Goal: Check status: Check status

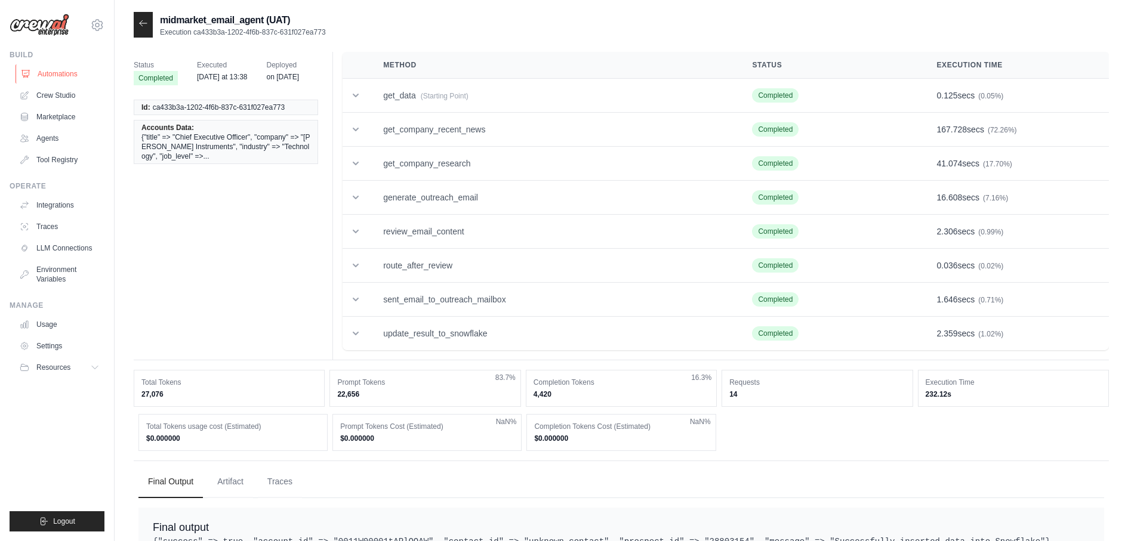
click at [78, 79] on link "Automations" at bounding box center [61, 73] width 90 height 19
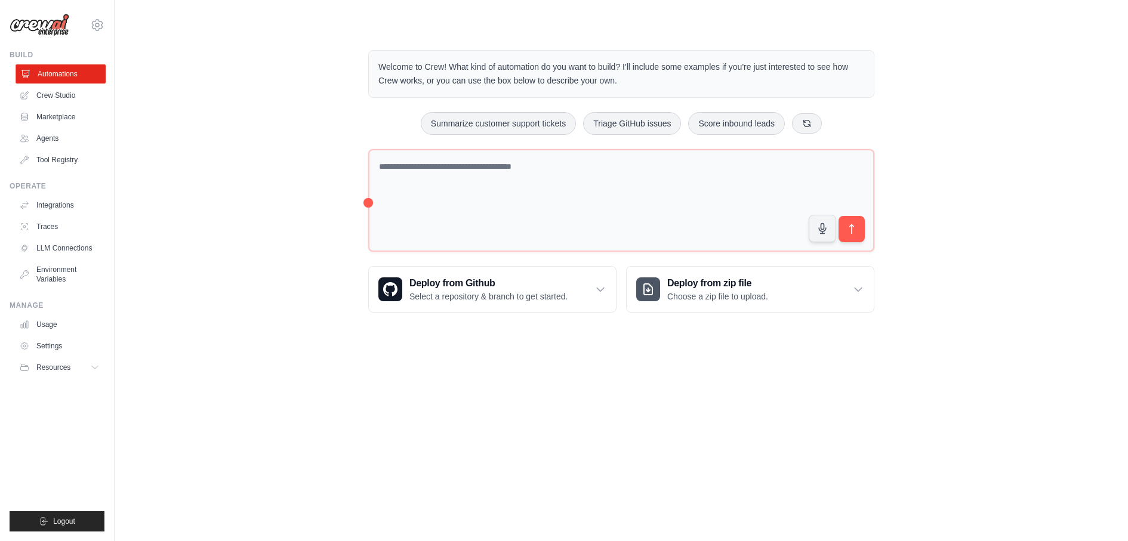
click at [85, 74] on link "Automations" at bounding box center [61, 73] width 90 height 19
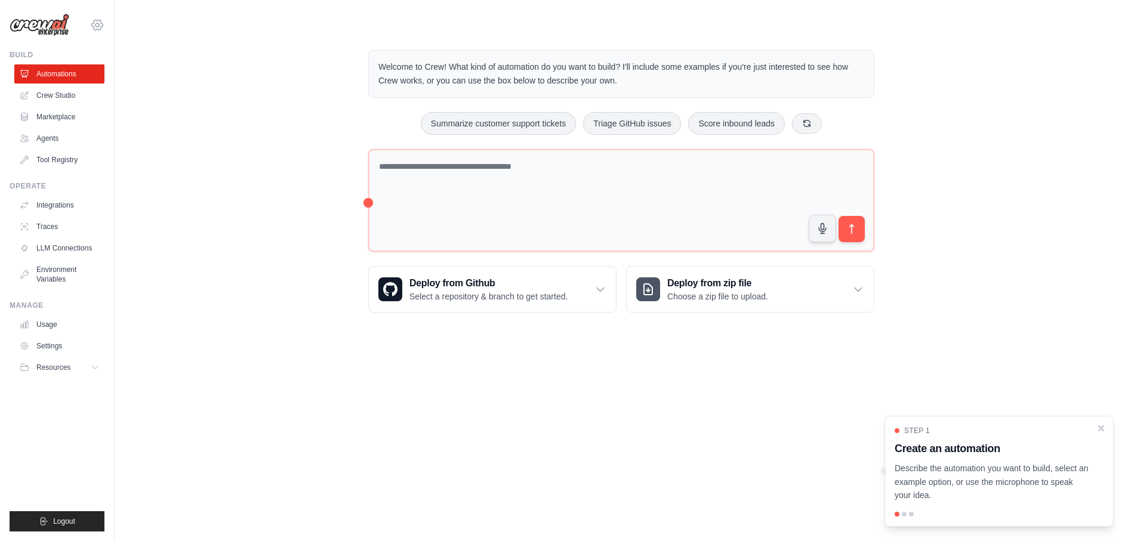
click at [97, 23] on icon at bounding box center [97, 25] width 4 height 4
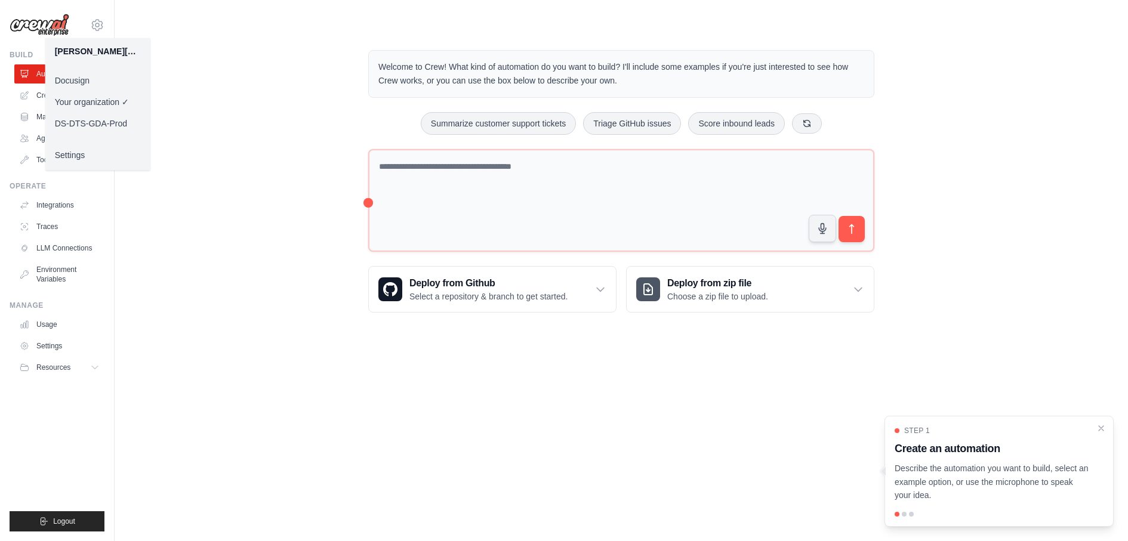
click at [102, 88] on link "Docusign" at bounding box center [97, 80] width 105 height 21
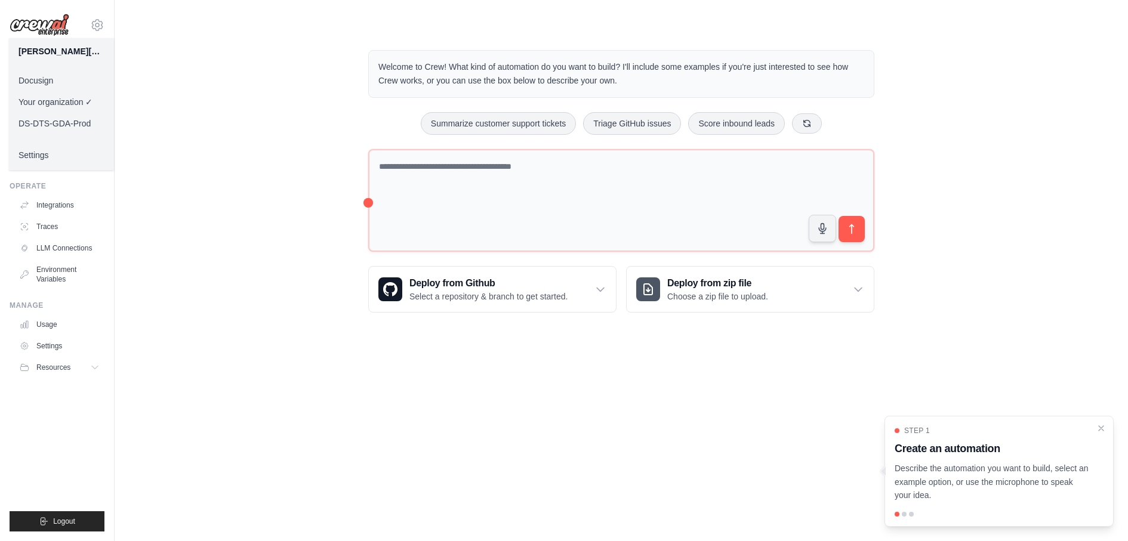
click at [89, 79] on link "Docusign" at bounding box center [61, 80] width 105 height 21
click at [44, 80] on link "Docusign" at bounding box center [61, 80] width 105 height 21
click at [51, 78] on link "Docusign" at bounding box center [61, 80] width 105 height 21
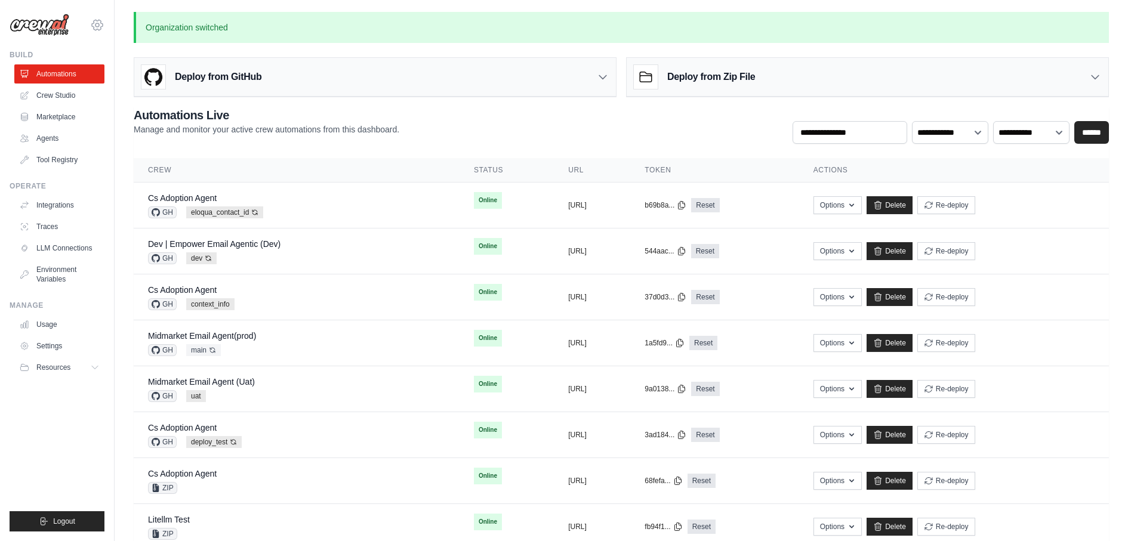
click at [97, 27] on icon at bounding box center [97, 25] width 4 height 4
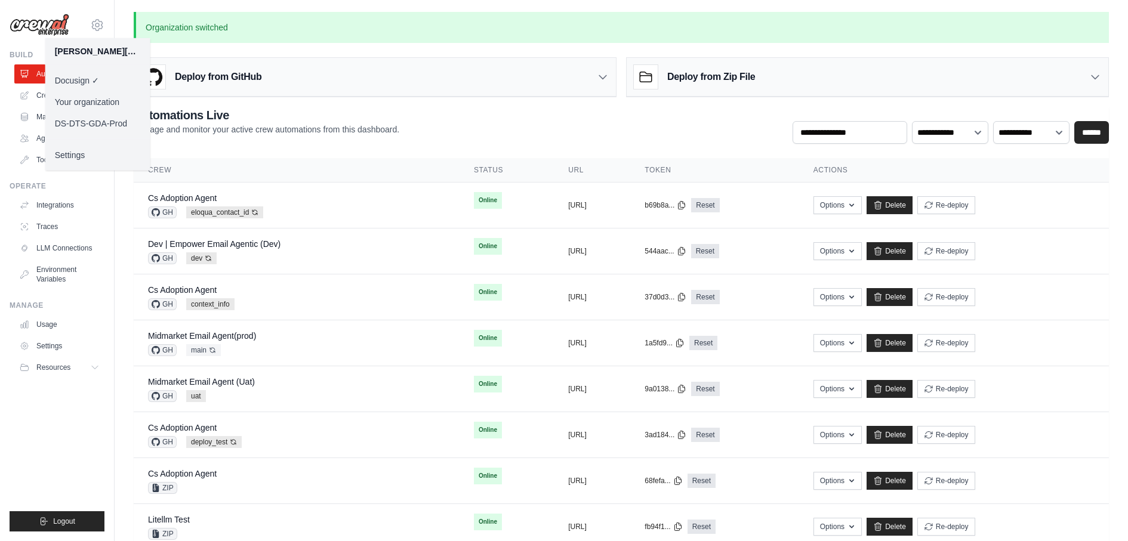
click at [267, 67] on div "Deploy from GitHub" at bounding box center [374, 77] width 481 height 39
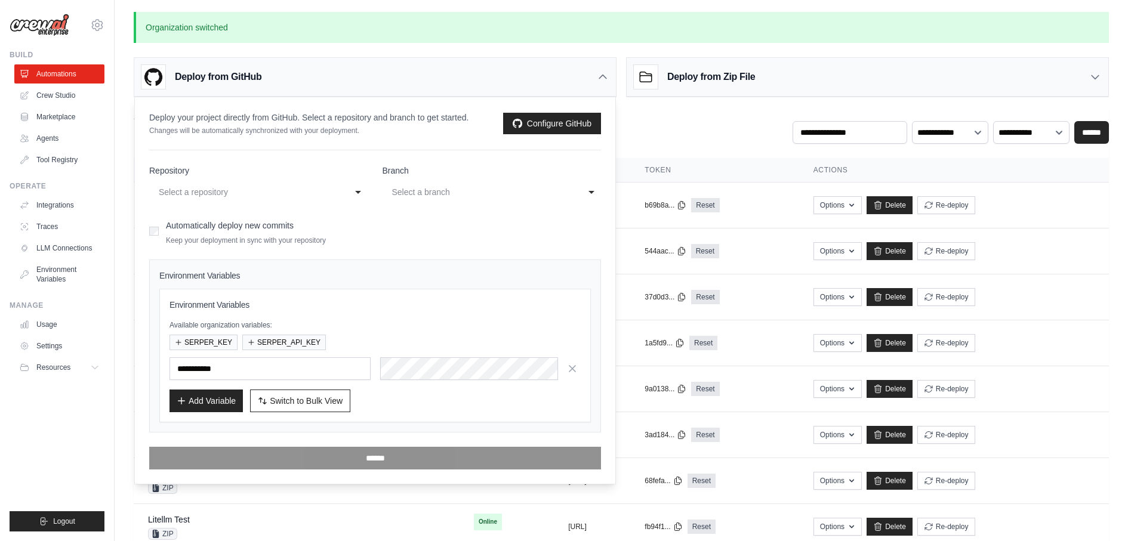
click at [721, 111] on div "**********" at bounding box center [621, 125] width 975 height 37
click at [601, 78] on icon at bounding box center [603, 77] width 12 height 12
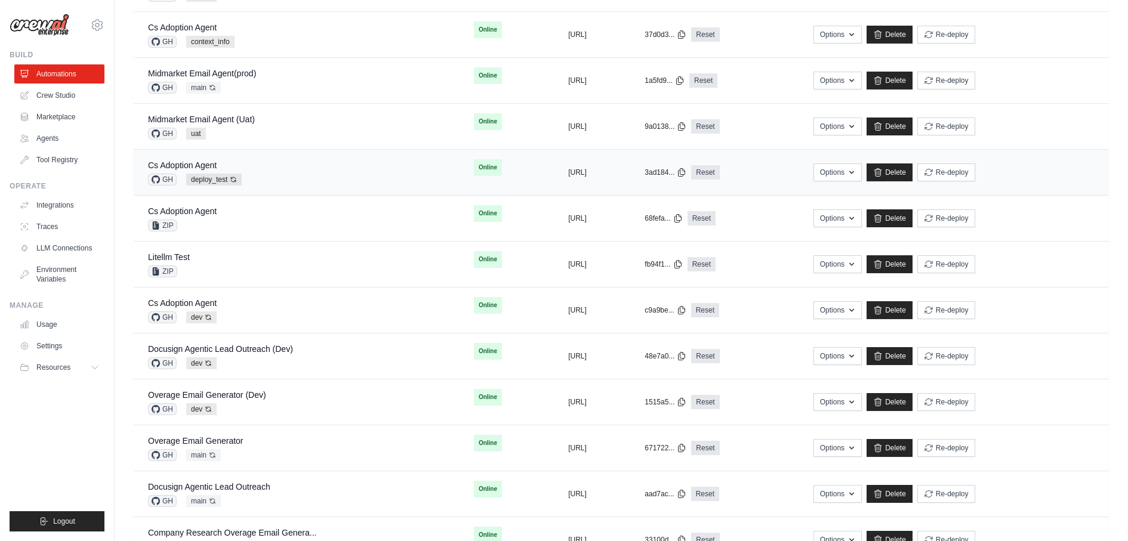
scroll to position [266, 0]
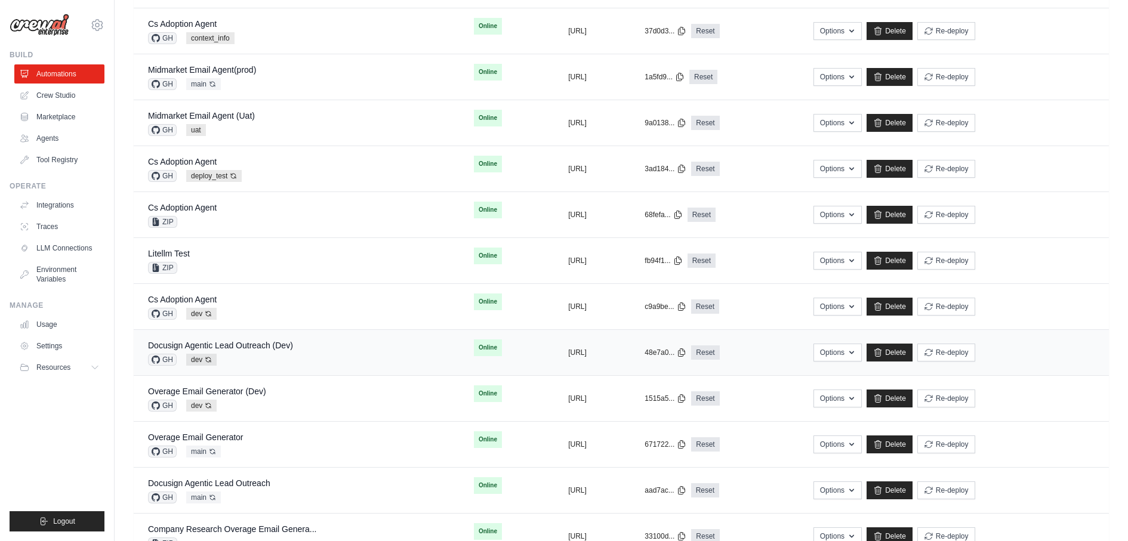
click at [256, 347] on div "Docusign Agentic Lead Outreach (Dev)" at bounding box center [220, 345] width 145 height 12
click at [246, 478] on link "Docusign Agentic Lead Outreach" at bounding box center [209, 483] width 122 height 10
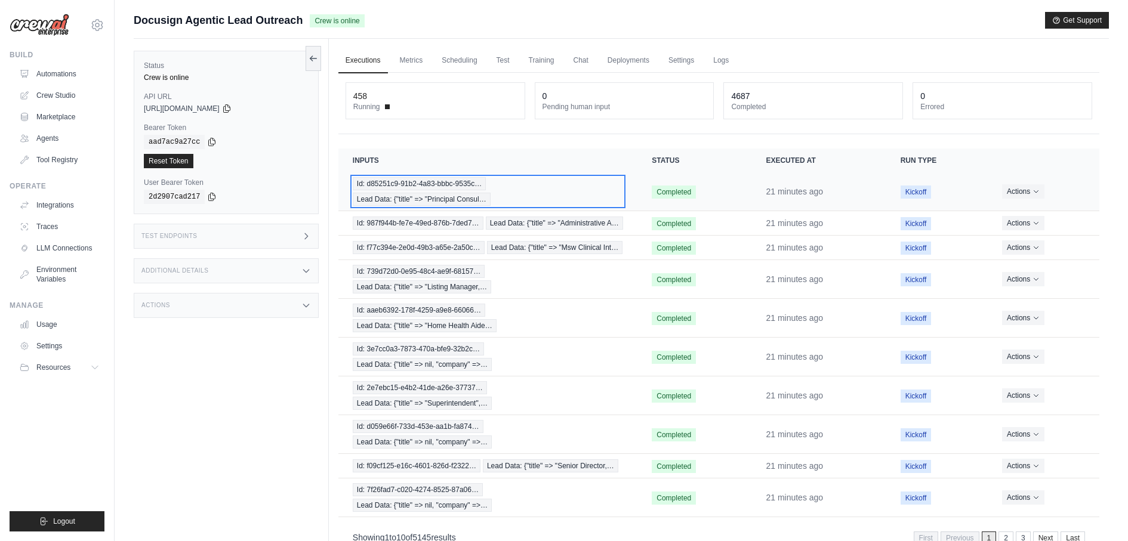
click at [391, 180] on span "Id: d85251c9-91b2-4a83-bbbc-9535c…" at bounding box center [419, 183] width 133 height 13
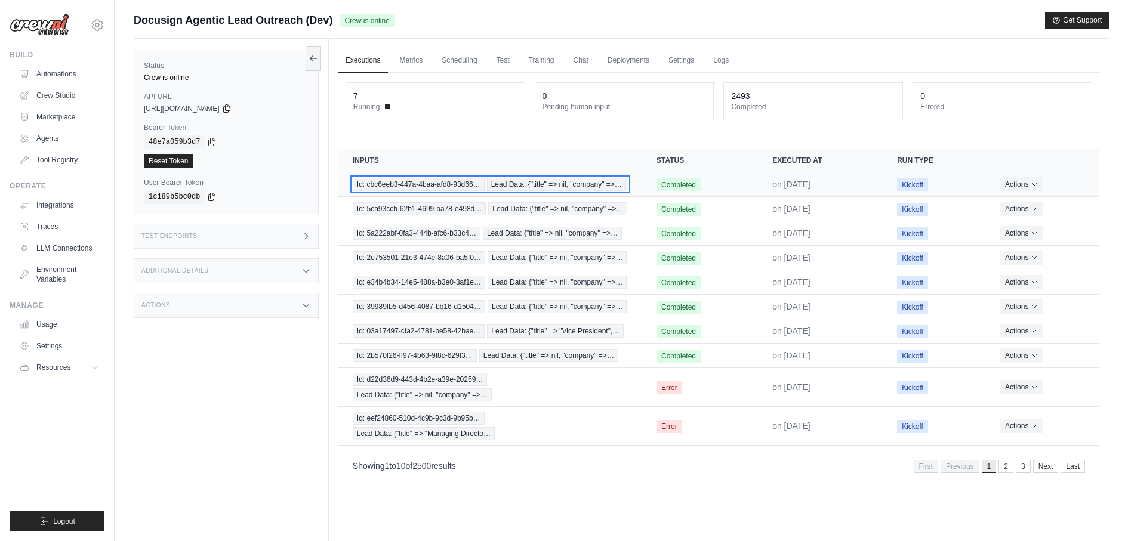
click at [400, 183] on span "Id: cbc6eeb3-447a-4baa-afd8-93d66…" at bounding box center [419, 184] width 132 height 13
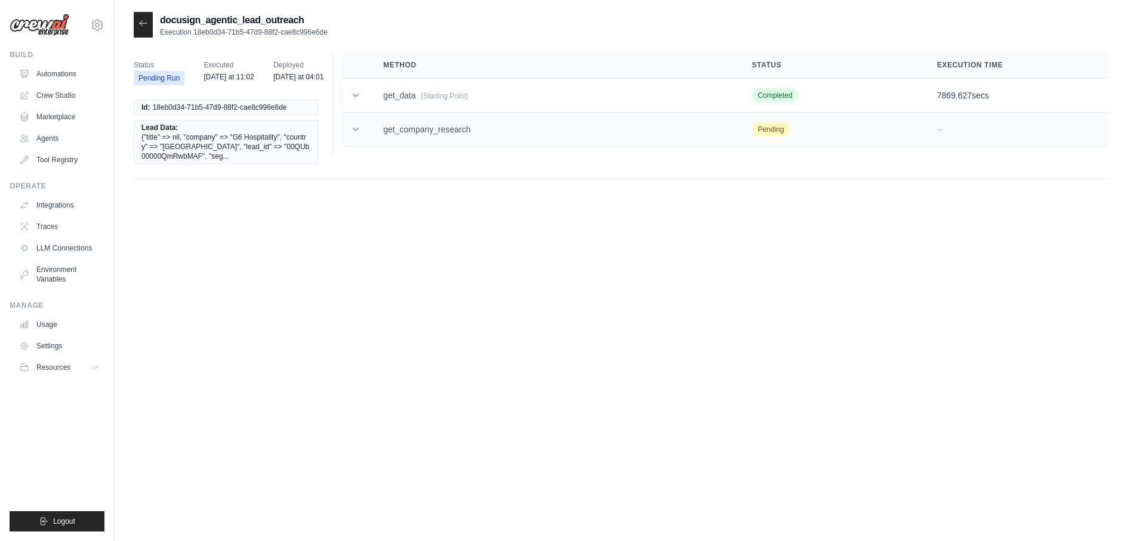
click at [631, 129] on td "get_company_research" at bounding box center [553, 130] width 368 height 34
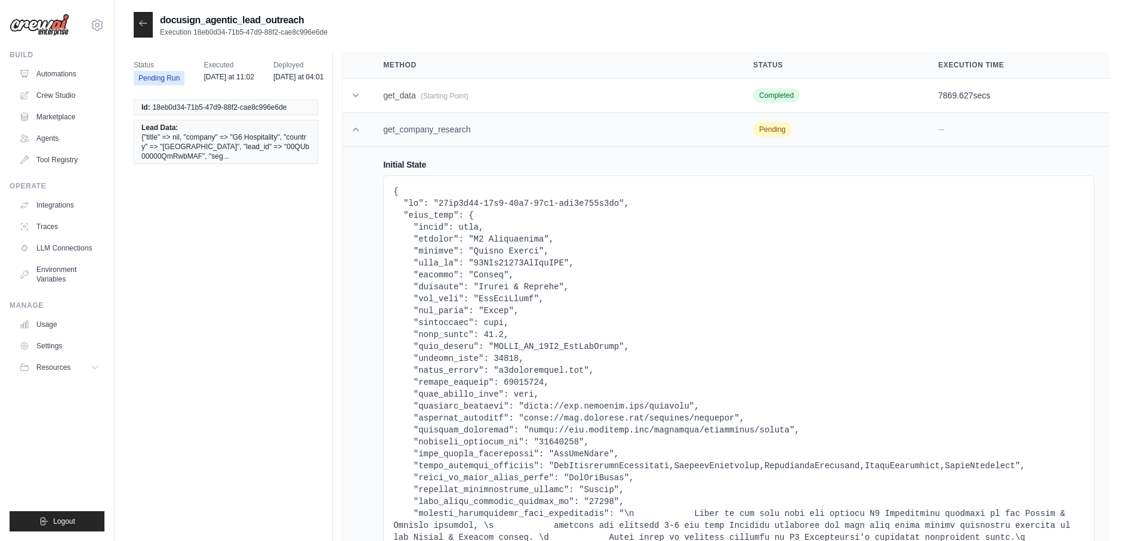
click at [596, 128] on td "get_company_research" at bounding box center [554, 130] width 370 height 34
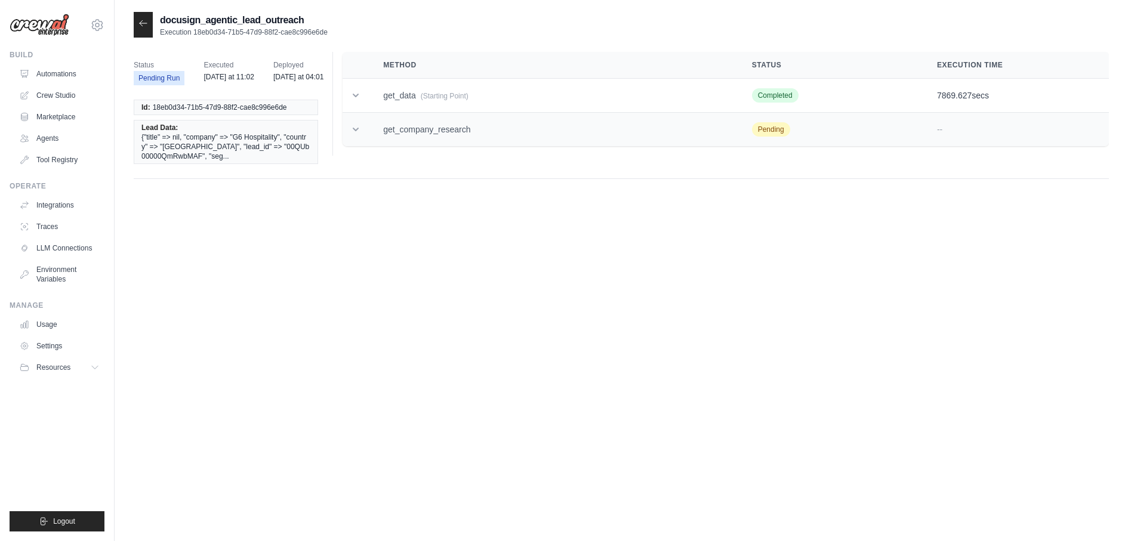
click at [600, 140] on td "get_company_research" at bounding box center [553, 130] width 368 height 34
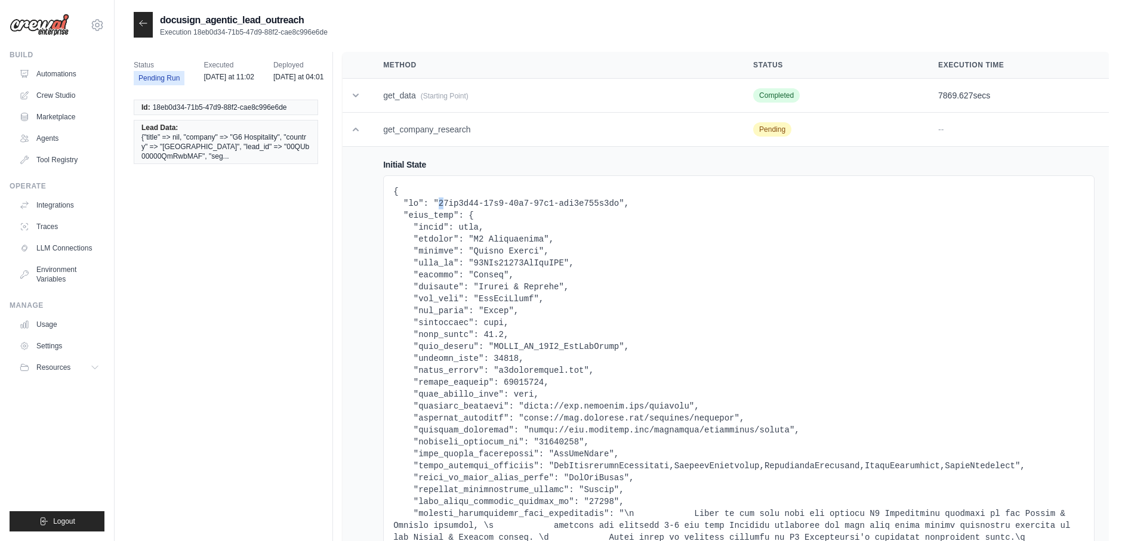
click at [441, 199] on pre at bounding box center [738, 401] width 691 height 430
click at [433, 139] on td "get_company_research" at bounding box center [554, 130] width 370 height 34
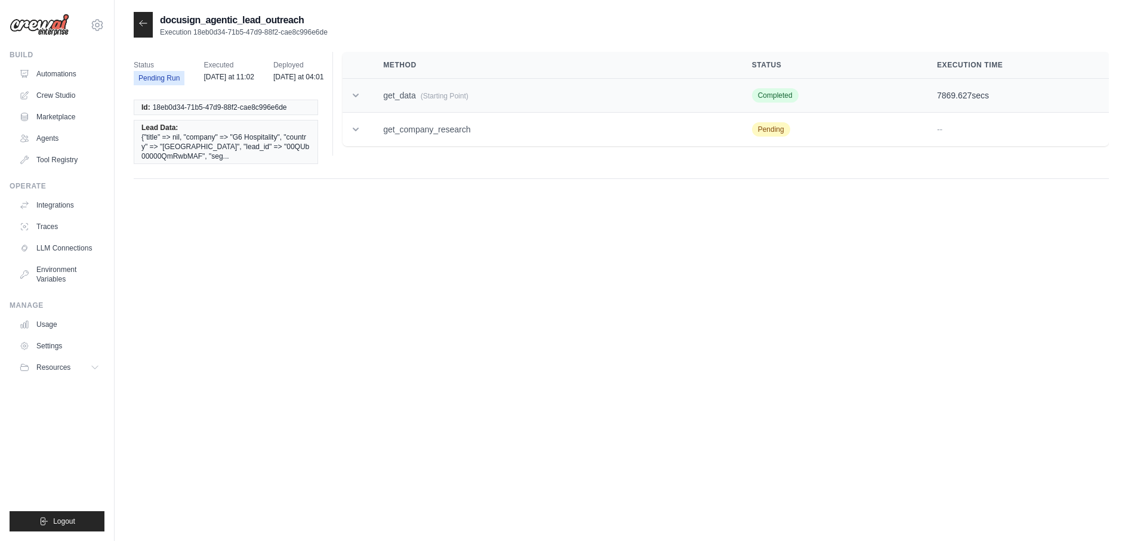
click at [424, 89] on td "get_data (Starting Point)" at bounding box center [553, 96] width 368 height 34
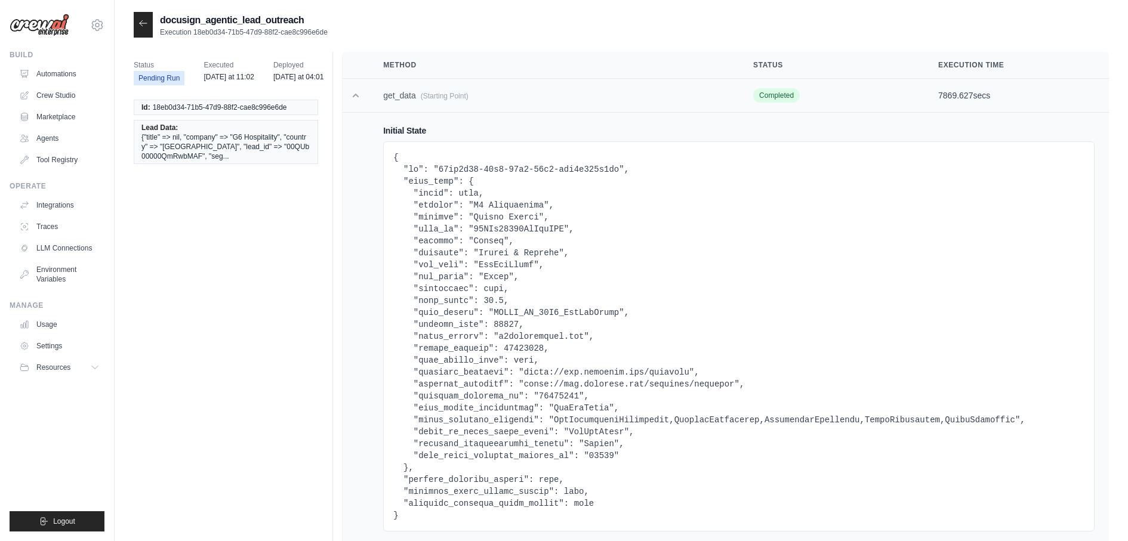
click at [416, 104] on td "get_data (Starting Point)" at bounding box center [554, 96] width 370 height 34
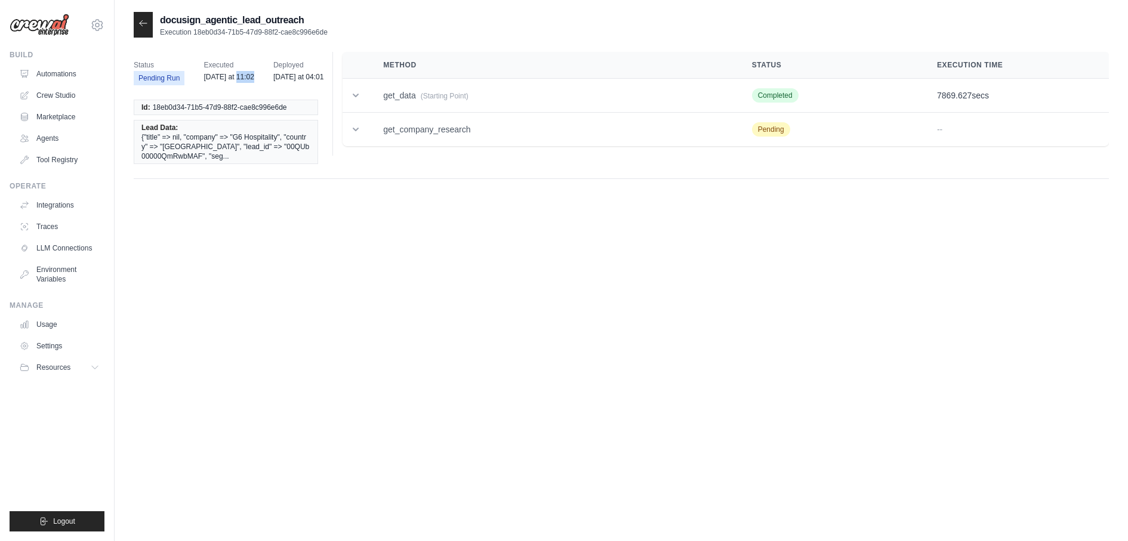
drag, startPoint x: 235, startPoint y: 79, endPoint x: 249, endPoint y: 78, distance: 13.7
click at [249, 78] on time "Friday at 11:02" at bounding box center [228, 77] width 51 height 8
click at [400, 134] on td "get_company_research" at bounding box center [553, 130] width 368 height 34
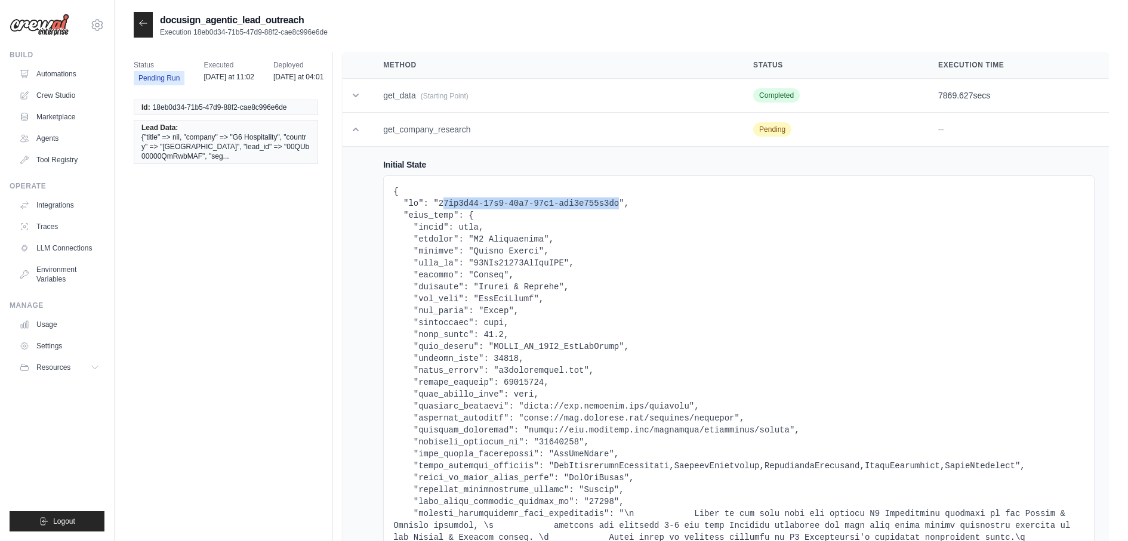
drag, startPoint x: 441, startPoint y: 203, endPoint x: 619, endPoint y: 202, distance: 178.4
click at [619, 202] on pre at bounding box center [738, 401] width 691 height 430
copy pre "8eb0d34-71b5-47d9-88f2-cae8c996e6de"
click at [445, 196] on pre at bounding box center [738, 401] width 691 height 430
drag, startPoint x: 437, startPoint y: 203, endPoint x: 619, endPoint y: 205, distance: 181.4
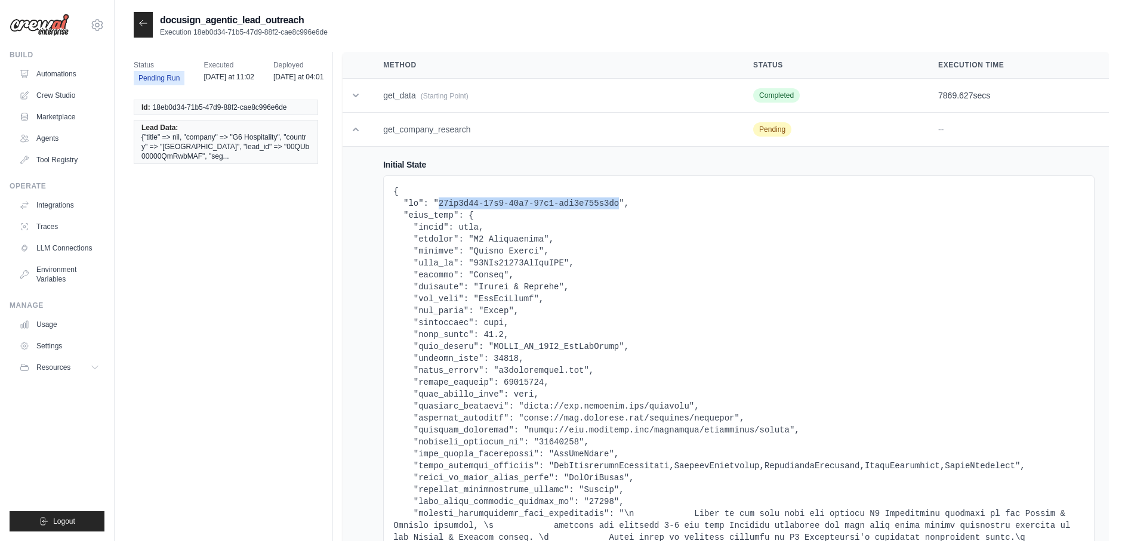
click at [619, 205] on pre at bounding box center [738, 401] width 691 height 430
copy pre "18eb0d34-71b5-47d9-88f2-cae8c996e6de"
click at [356, 130] on icon at bounding box center [356, 129] width 12 height 12
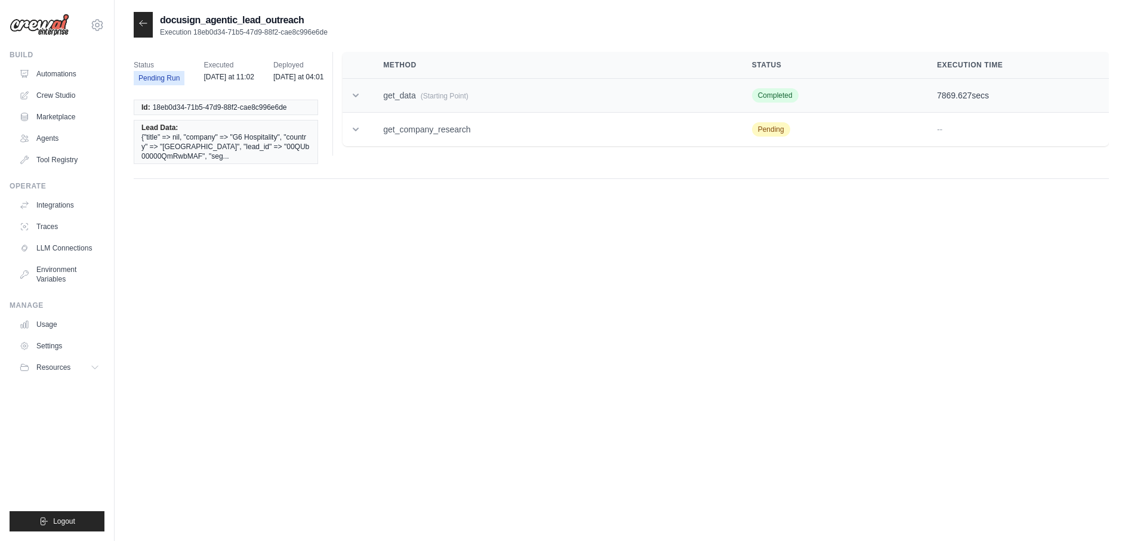
click at [350, 87] on td at bounding box center [355, 96] width 26 height 34
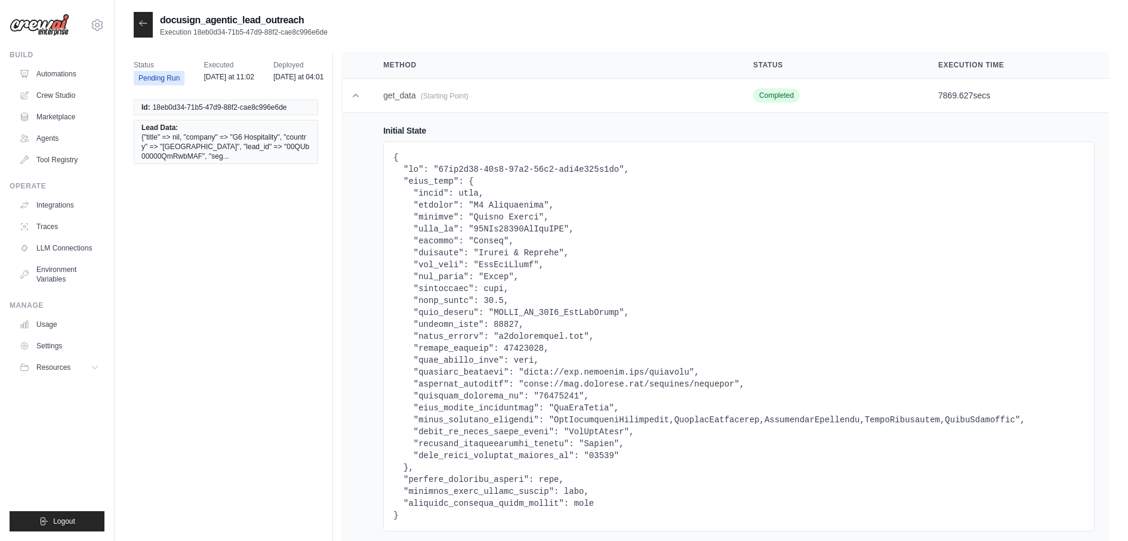
click at [292, 156] on span "{"title" => nil, "company" => "G6 Hospitality", "country" => "United States", "…" at bounding box center [225, 146] width 169 height 29
click at [364, 98] on td at bounding box center [355, 96] width 26 height 34
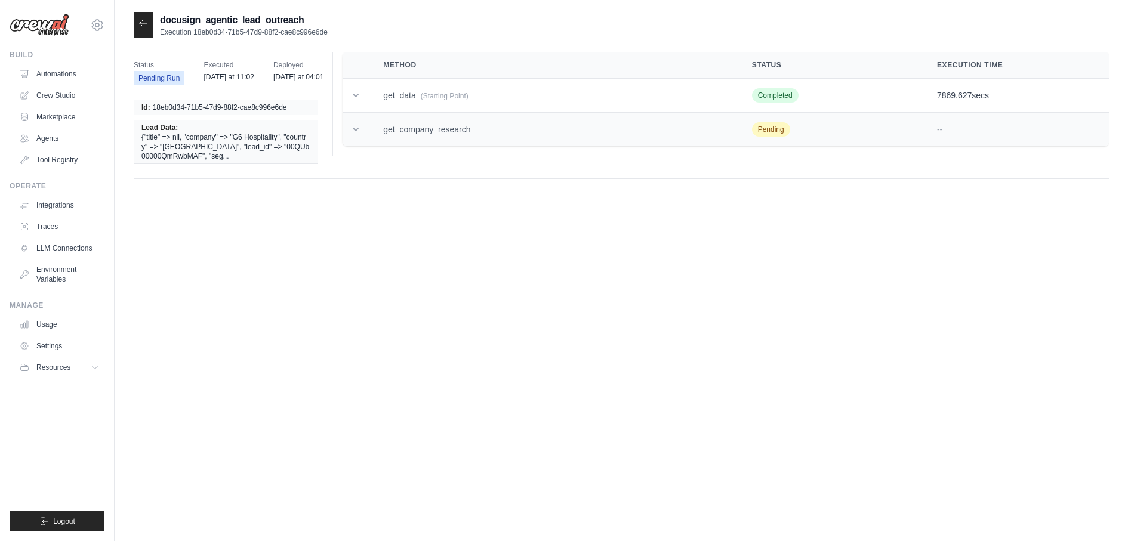
click at [434, 115] on td "get_company_research" at bounding box center [553, 130] width 368 height 34
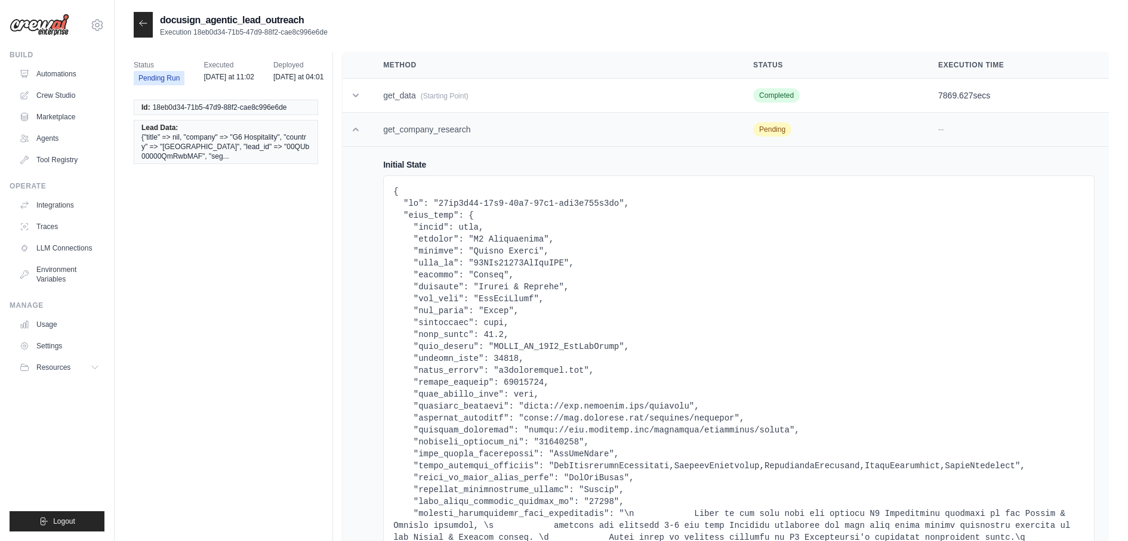
click at [474, 133] on td "get_company_research" at bounding box center [554, 130] width 370 height 34
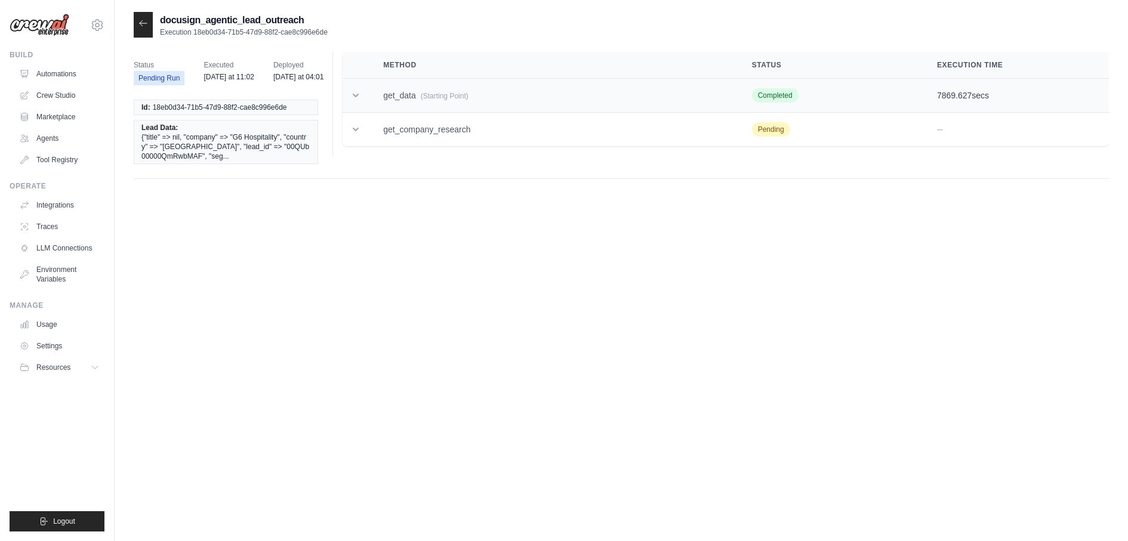
click at [472, 110] on td "get_data (Starting Point)" at bounding box center [553, 96] width 368 height 34
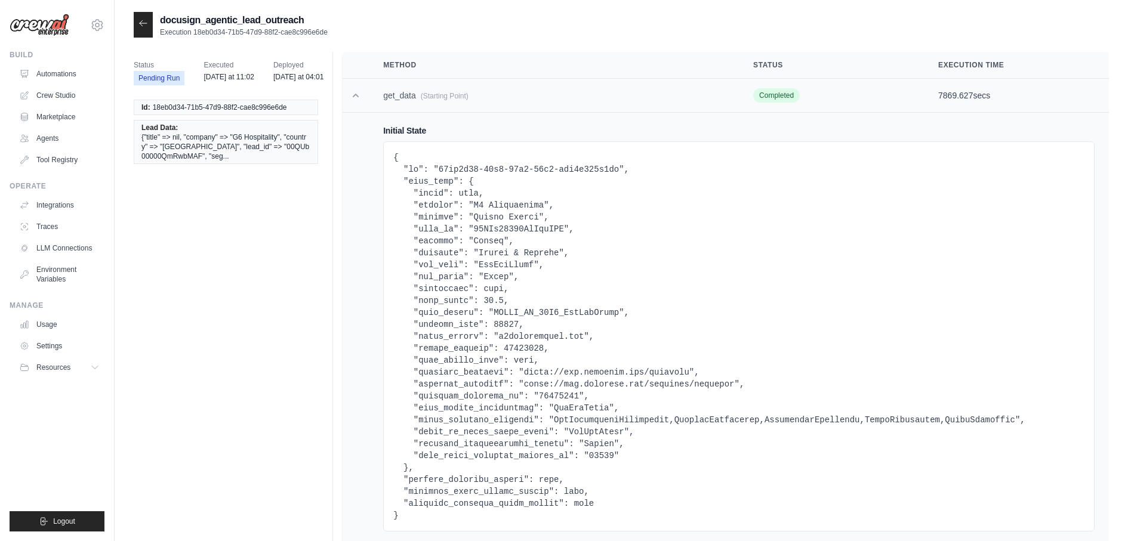
click at [471, 106] on td "get_data (Starting Point)" at bounding box center [554, 96] width 370 height 34
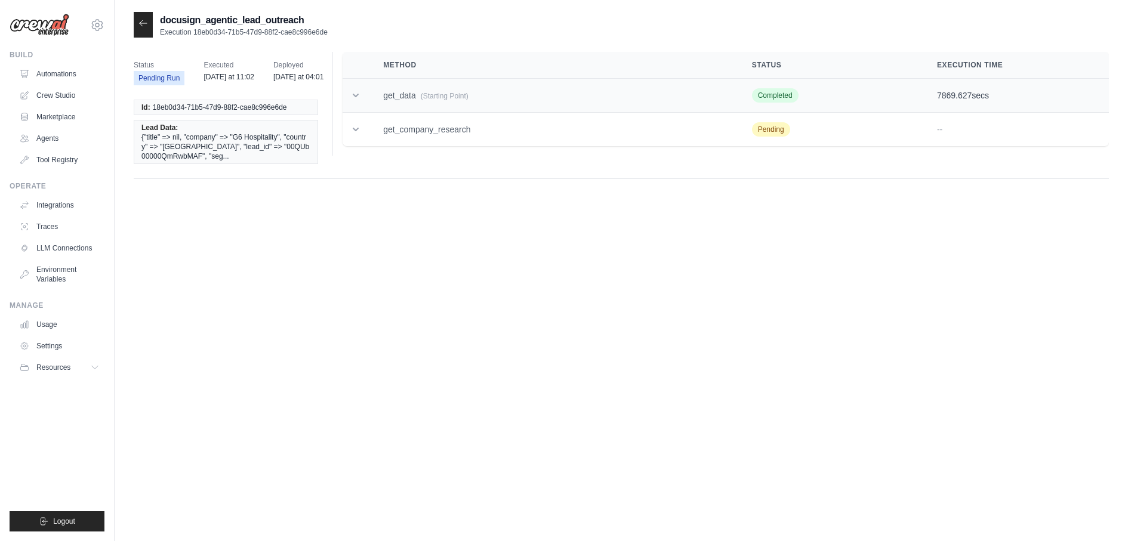
click at [471, 106] on td "get_data (Starting Point)" at bounding box center [553, 96] width 368 height 34
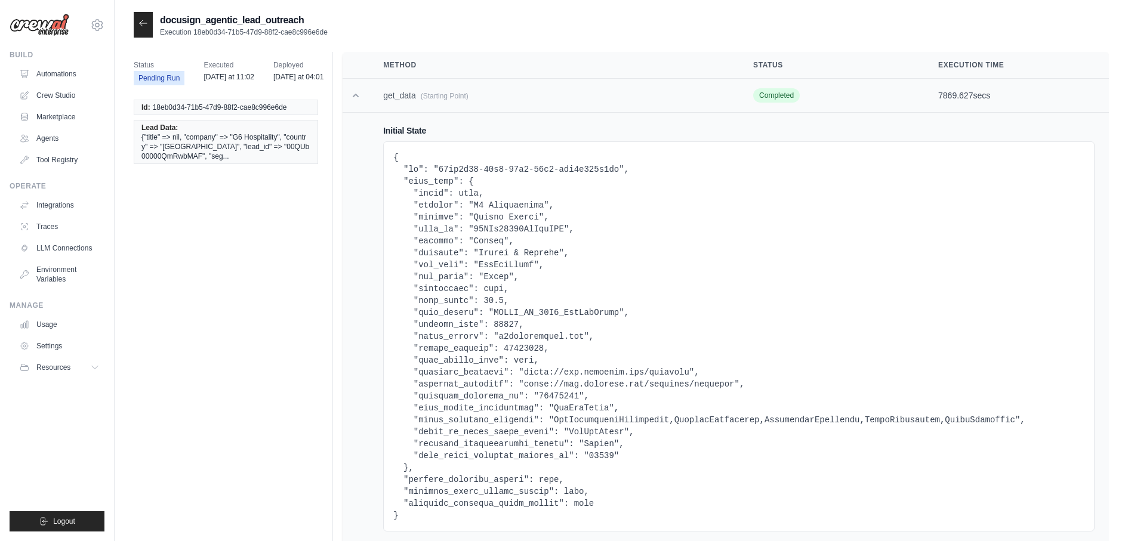
click at [471, 106] on td "get_data (Starting Point)" at bounding box center [554, 96] width 370 height 34
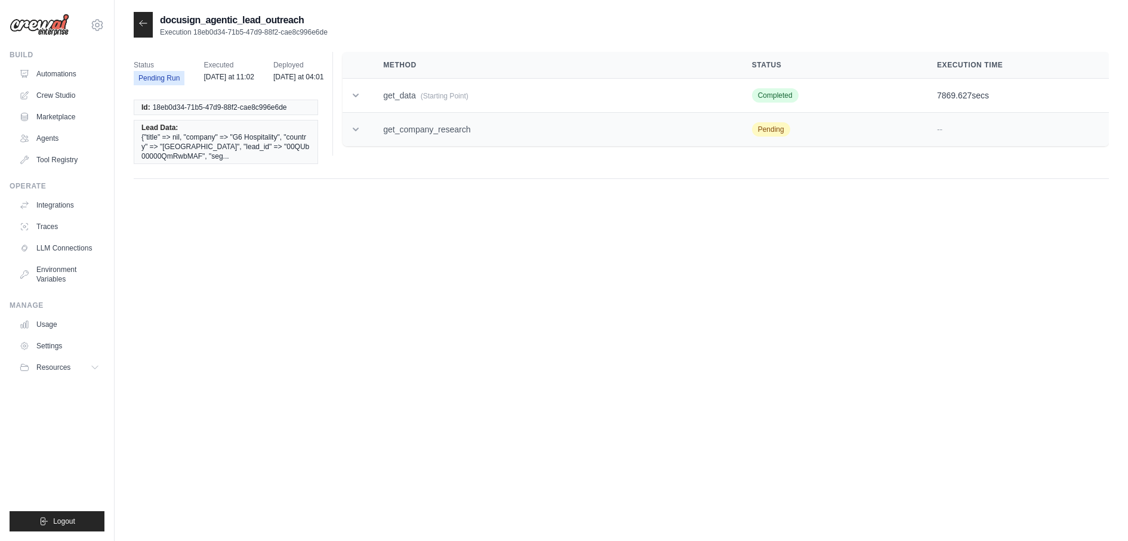
click at [527, 127] on td "get_company_research" at bounding box center [553, 130] width 368 height 34
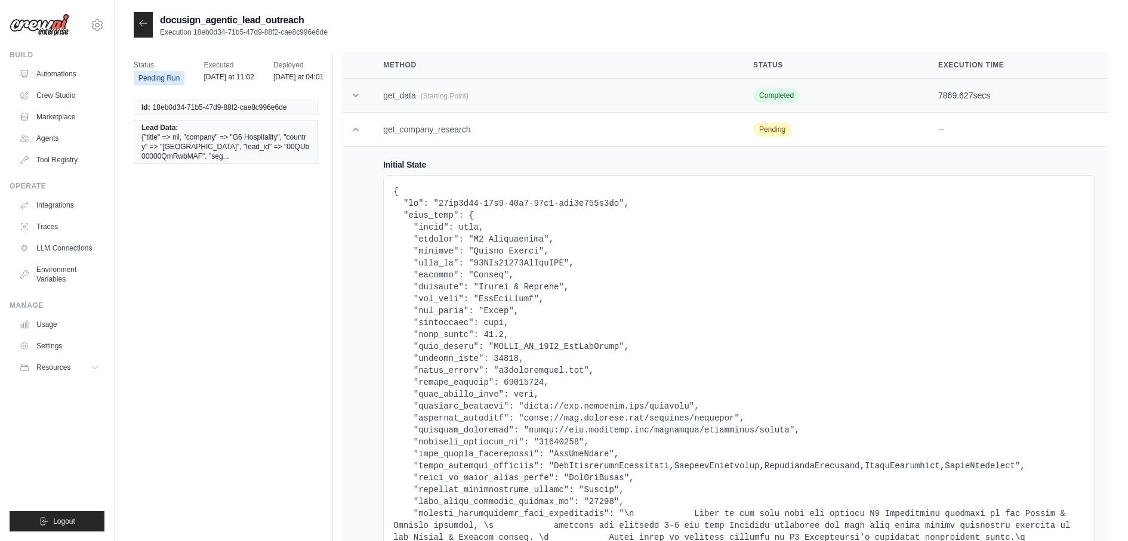
click at [514, 98] on td "get_data (Starting Point)" at bounding box center [554, 96] width 370 height 34
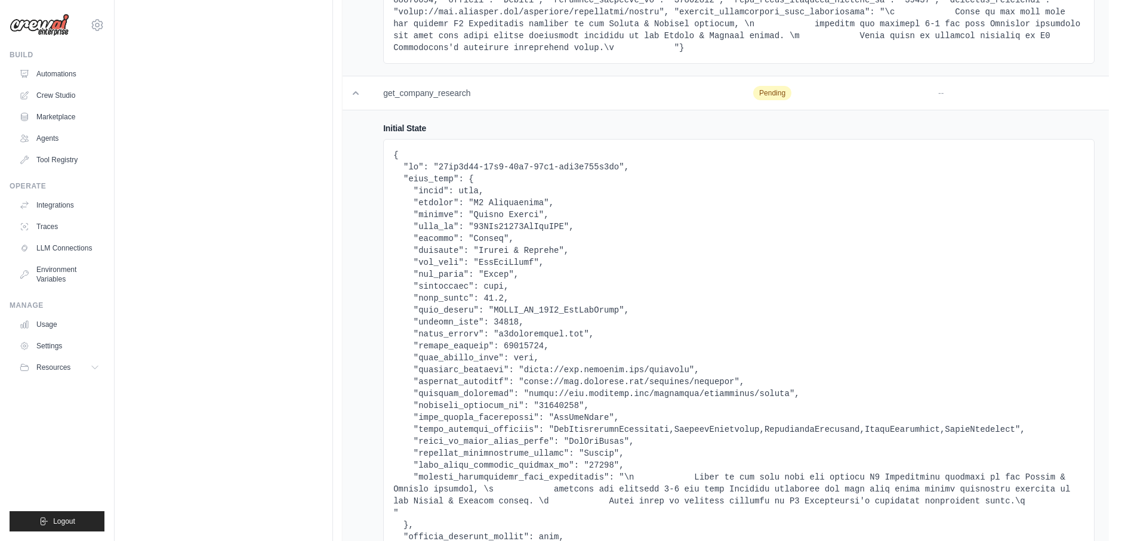
scroll to position [1057, 0]
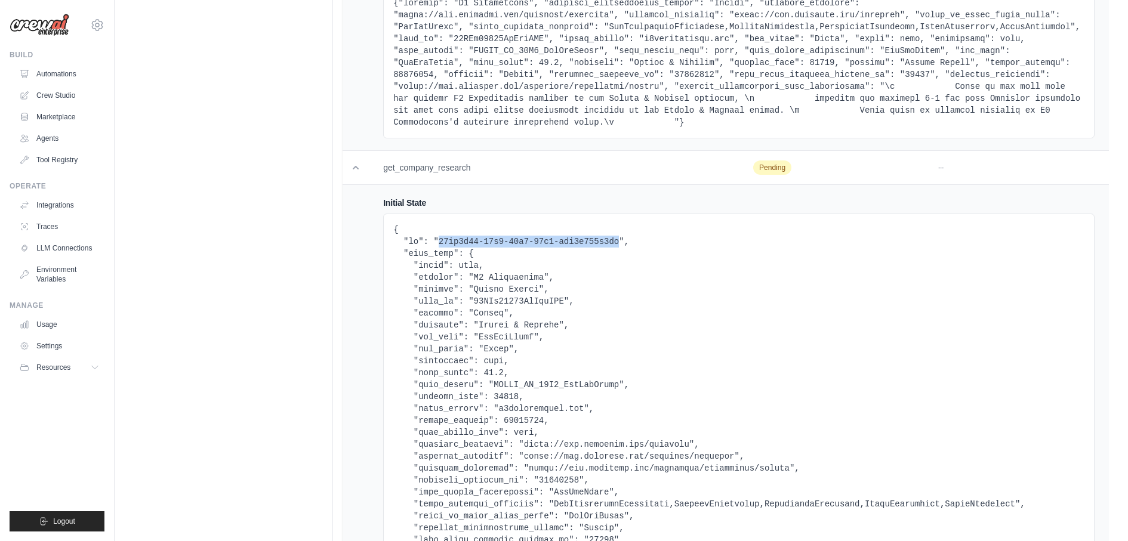
drag, startPoint x: 437, startPoint y: 238, endPoint x: 618, endPoint y: 237, distance: 180.8
click at [619, 237] on pre at bounding box center [738, 439] width 691 height 430
copy pre "18eb0d34-71b5-47d9-88f2-cae8c996e6de"
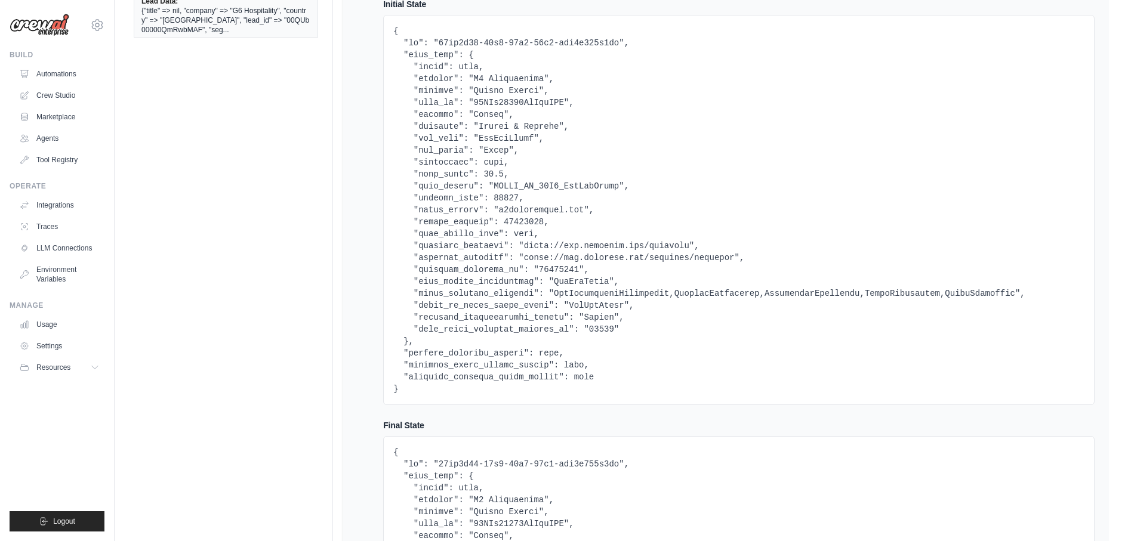
scroll to position [129, 0]
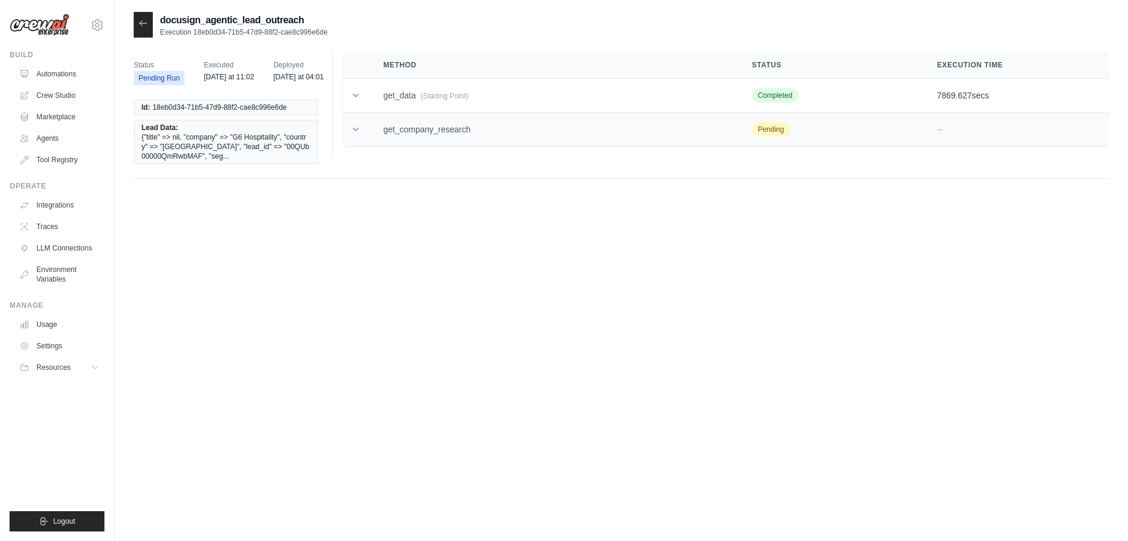
click at [393, 137] on td "get_company_research" at bounding box center [553, 130] width 368 height 34
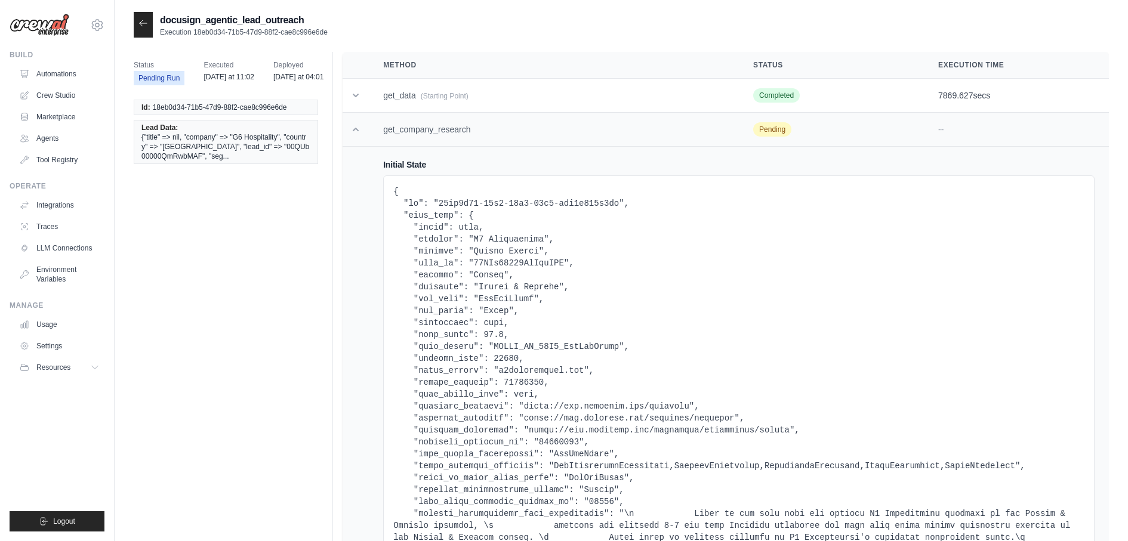
click at [431, 138] on td "get_company_research" at bounding box center [554, 130] width 370 height 34
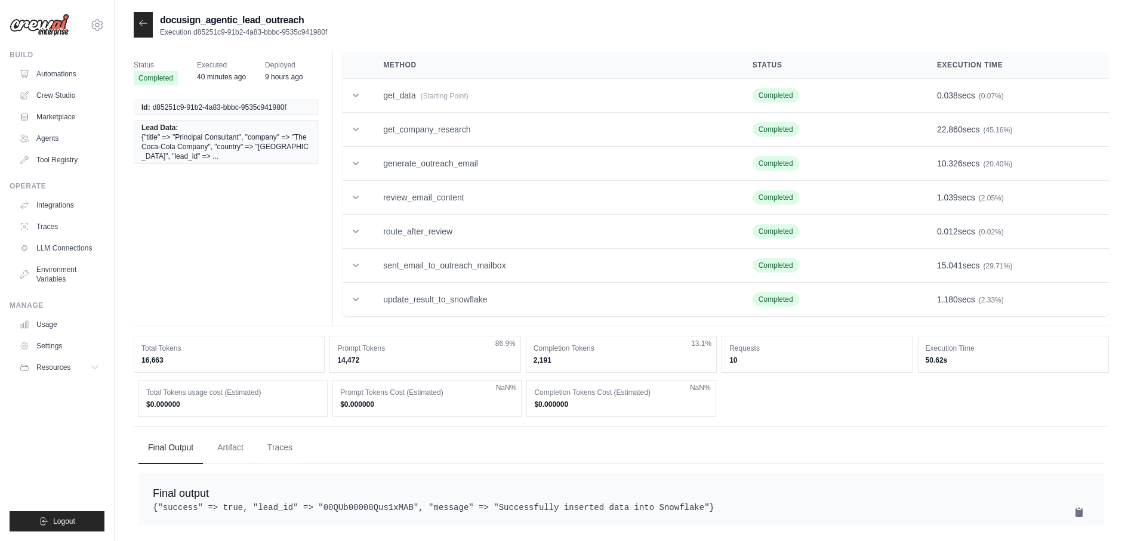
click at [144, 23] on icon at bounding box center [143, 23] width 10 height 10
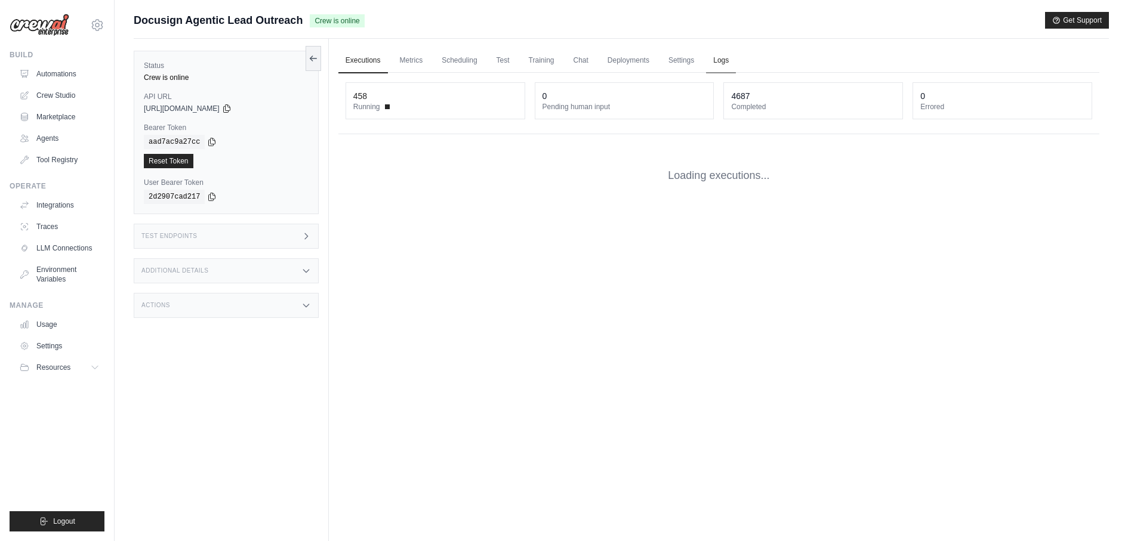
click at [718, 65] on link "Logs" at bounding box center [721, 60] width 30 height 25
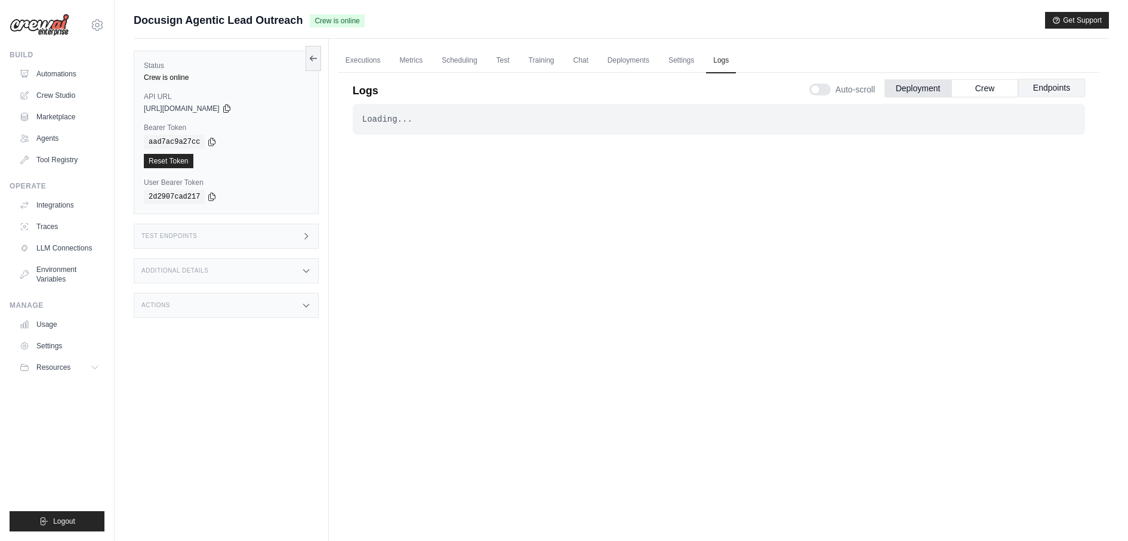
click at [1037, 86] on button "Endpoints" at bounding box center [1051, 88] width 67 height 18
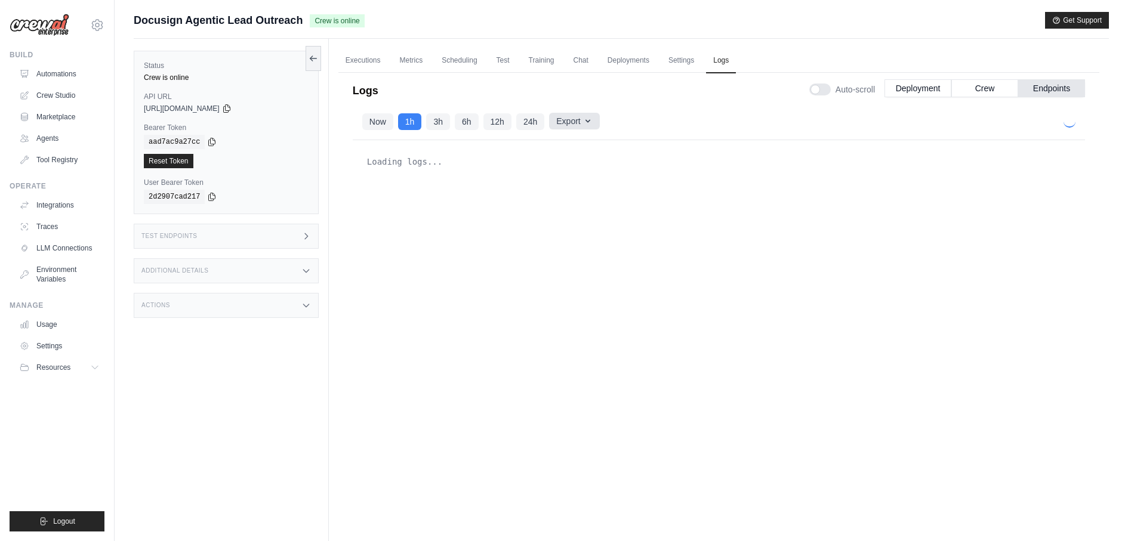
click at [588, 122] on icon "button" at bounding box center [588, 121] width 10 height 10
click at [531, 121] on button "24h" at bounding box center [530, 121] width 28 height 17
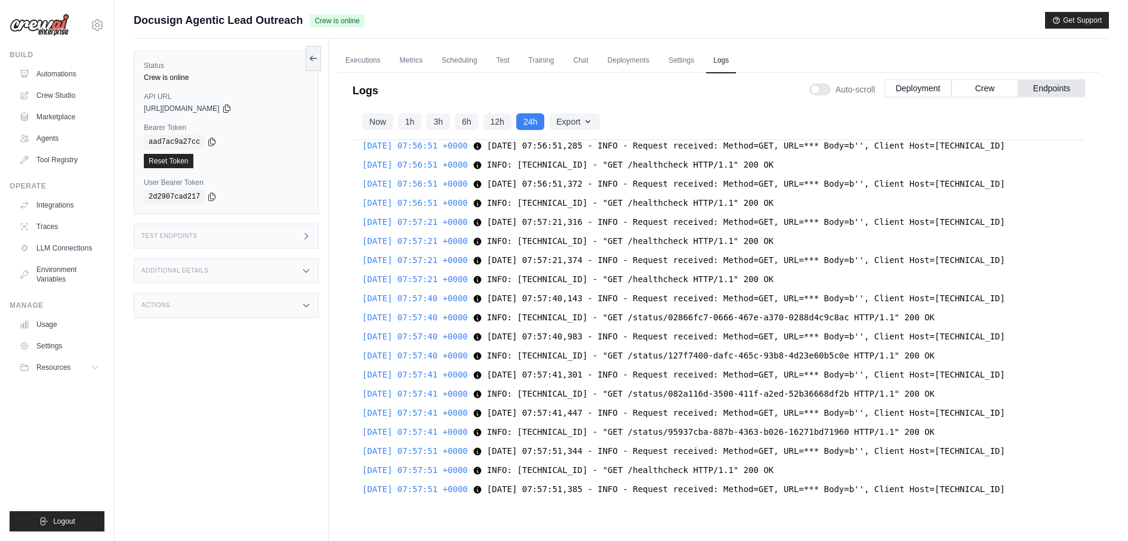
scroll to position [9103, 0]
click at [57, 72] on link "Automations" at bounding box center [61, 73] width 90 height 19
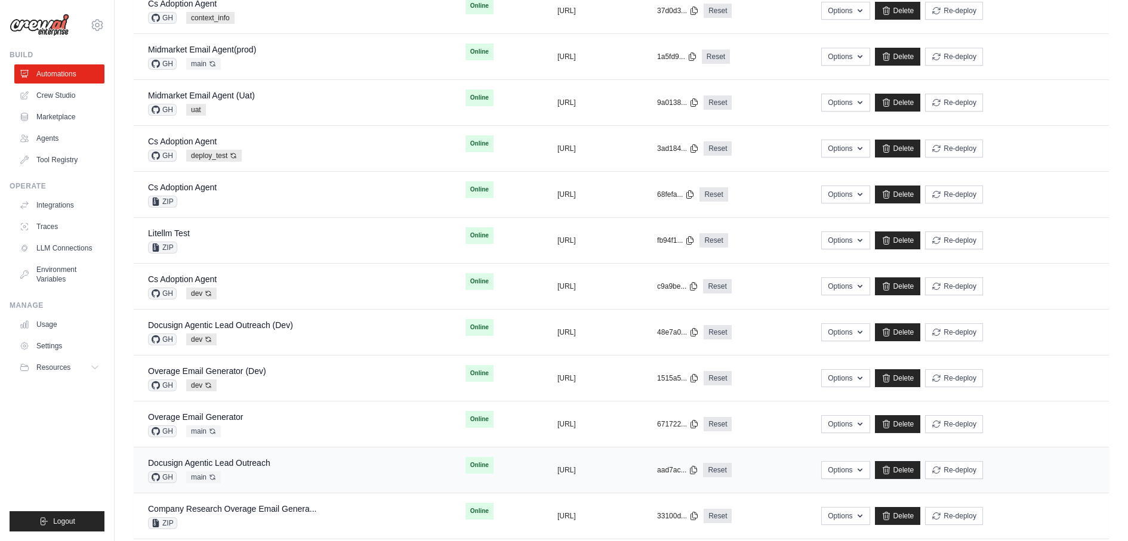
scroll to position [329, 0]
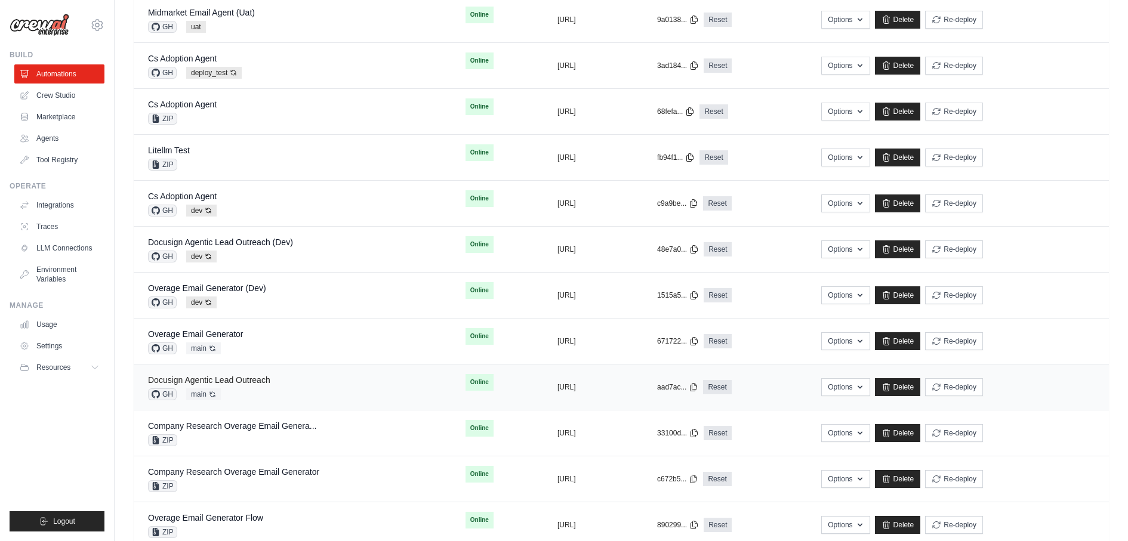
click at [248, 378] on link "Docusign Agentic Lead Outreach" at bounding box center [209, 380] width 122 height 10
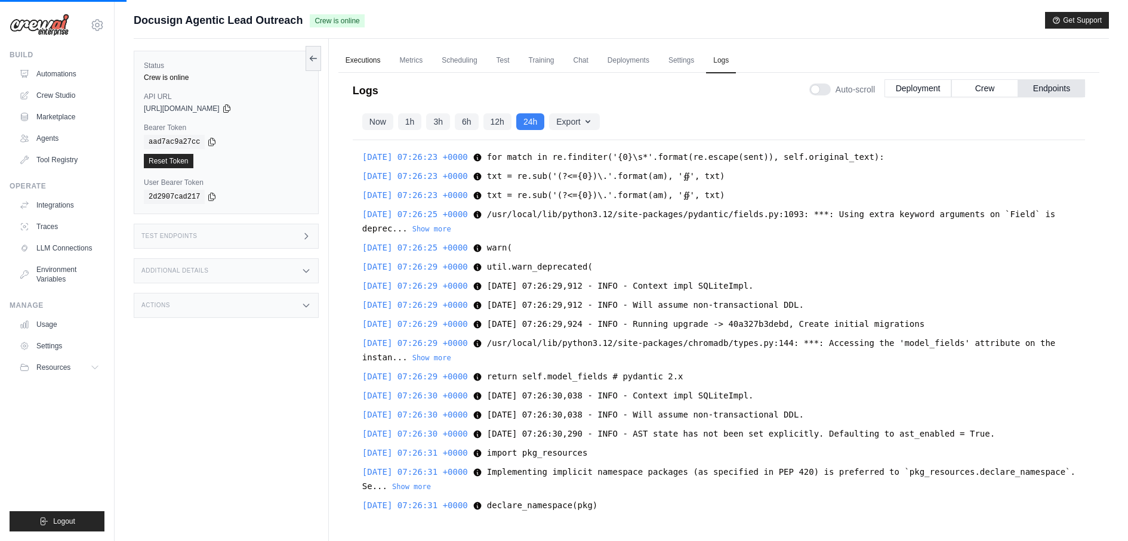
click at [366, 57] on link "Executions" at bounding box center [363, 60] width 50 height 25
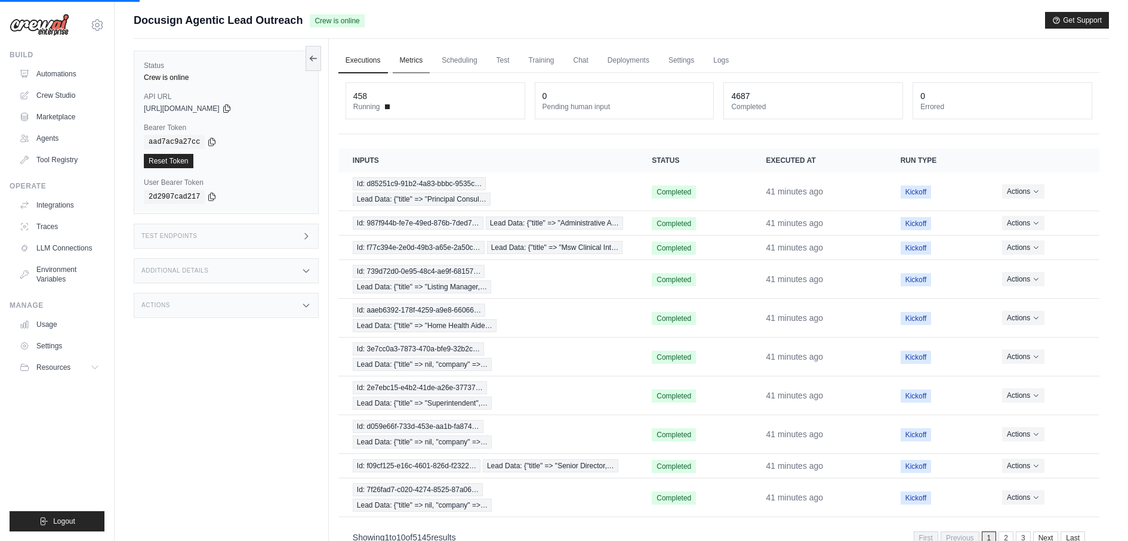
click at [407, 57] on link "Metrics" at bounding box center [412, 60] width 38 height 25
click at [718, 63] on link "Logs" at bounding box center [721, 60] width 30 height 25
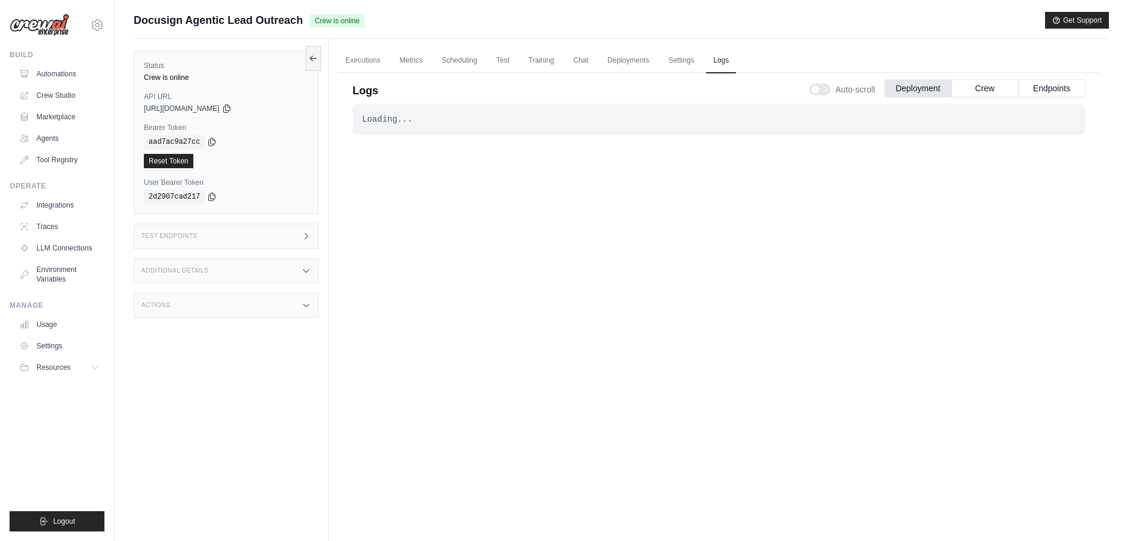
click at [981, 98] on div "Auto-scroll Deployment Crew Endpoints" at bounding box center [947, 86] width 276 height 33
click at [980, 94] on button "Crew" at bounding box center [984, 88] width 67 height 18
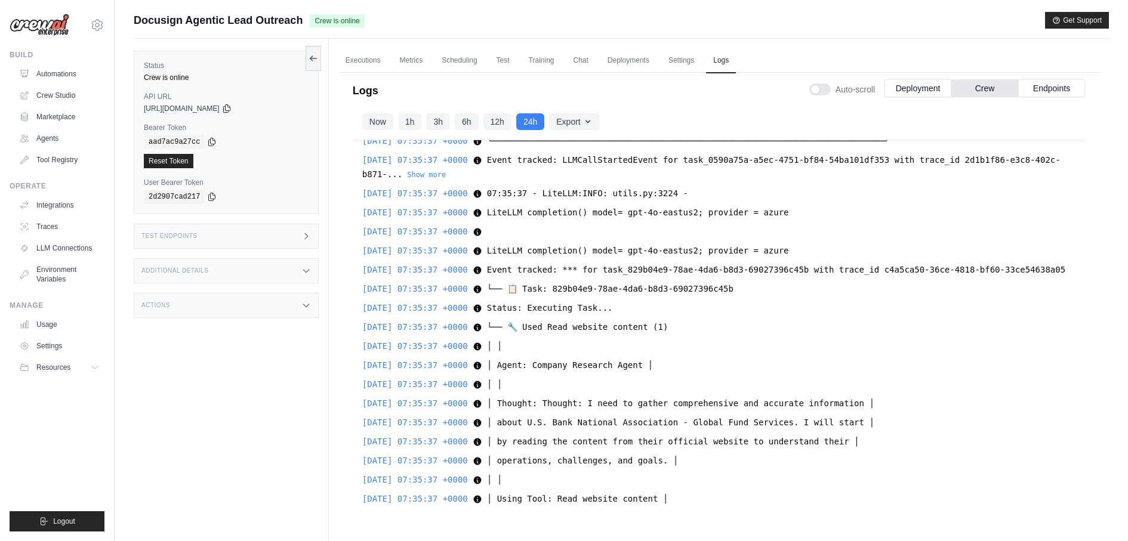
scroll to position [14985, 0]
